Goal: Check status: Check status

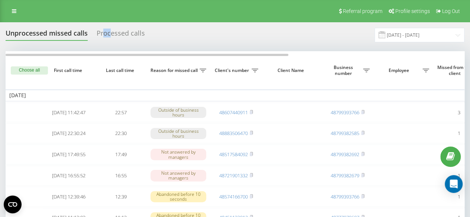
drag, startPoint x: 0, startPoint y: 0, endPoint x: 111, endPoint y: 35, distance: 116.3
click at [111, 35] on div "Processed calls" at bounding box center [121, 35] width 48 height 12
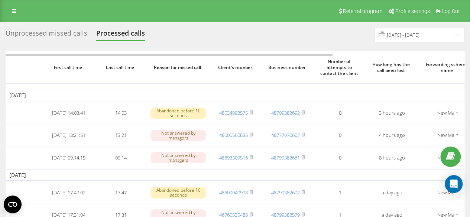
click at [71, 35] on div "Unprocessed missed calls" at bounding box center [47, 35] width 82 height 12
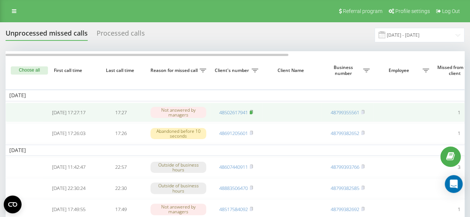
click at [252, 113] on rect at bounding box center [251, 112] width 2 height 3
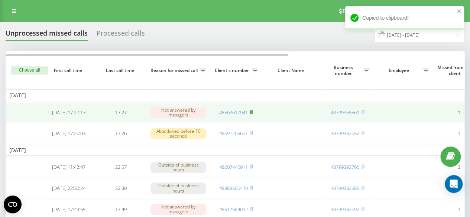
click at [252, 113] on rect at bounding box center [251, 112] width 2 height 3
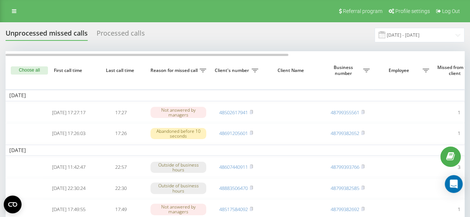
click at [106, 36] on div "Processed calls" at bounding box center [121, 35] width 48 height 12
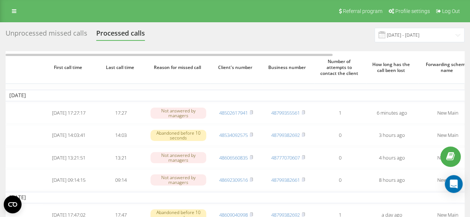
click at [55, 35] on div "Unprocessed missed calls" at bounding box center [47, 35] width 82 height 12
